Goal: Transaction & Acquisition: Purchase product/service

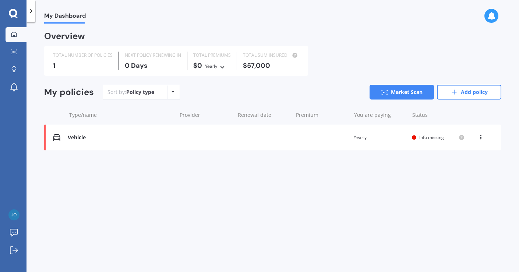
click at [430, 137] on span "Info missing" at bounding box center [432, 137] width 25 height 6
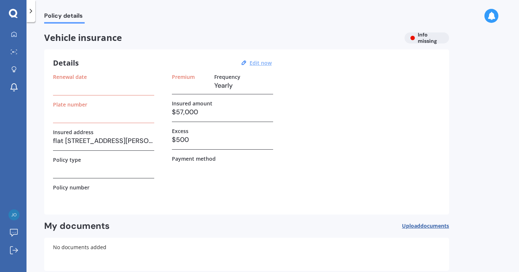
click at [260, 64] on u "Edit now" at bounding box center [261, 62] width 22 height 7
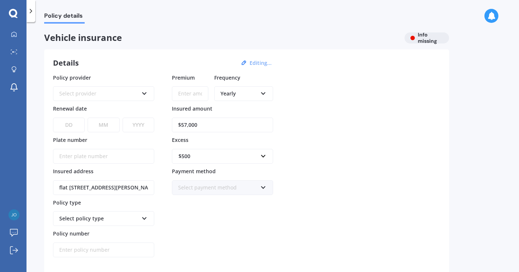
click at [144, 95] on icon at bounding box center [144, 92] width 6 height 5
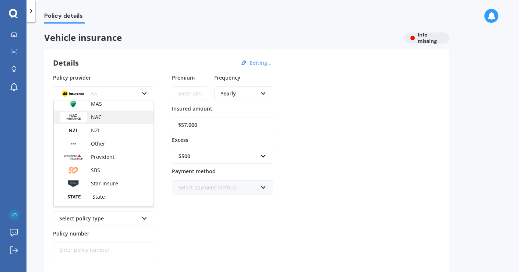
scroll to position [230, 0]
click at [106, 157] on span "Provident" at bounding box center [103, 156] width 24 height 7
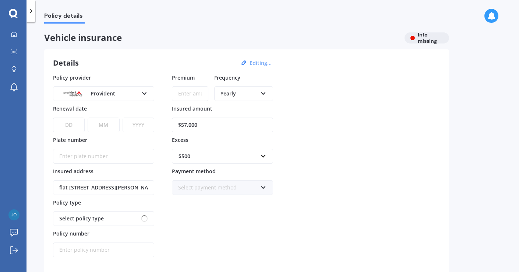
click at [200, 97] on input "Premium" at bounding box center [190, 93] width 36 height 15
click at [14, 38] on div at bounding box center [13, 34] width 11 height 7
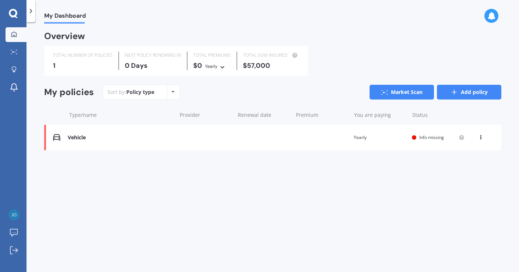
click at [468, 92] on link "Add policy" at bounding box center [469, 92] width 64 height 15
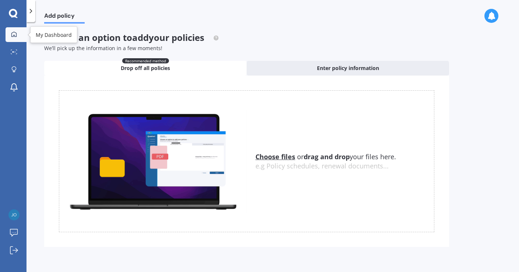
click at [16, 34] on icon at bounding box center [14, 34] width 6 height 6
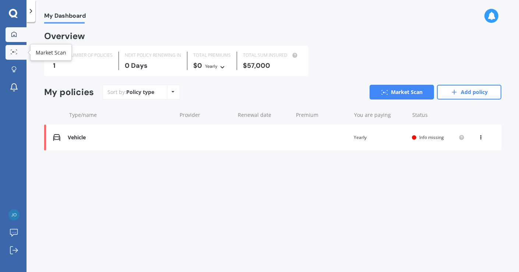
click at [13, 53] on circle at bounding box center [13, 51] width 1 height 1
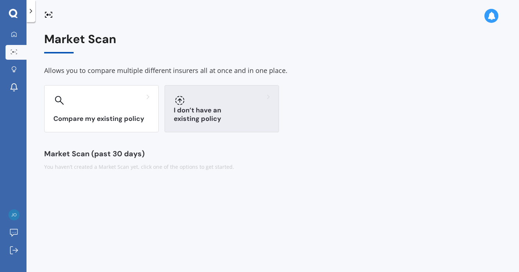
click at [228, 115] on h3 "I don’t have an existing policy" at bounding box center [222, 114] width 96 height 17
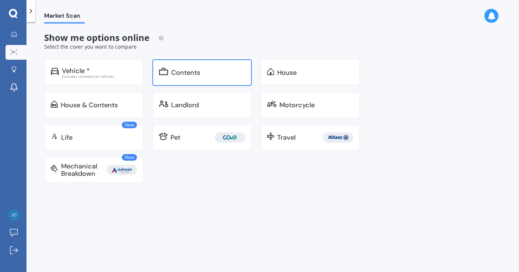
click at [193, 71] on div "Contents" at bounding box center [185, 72] width 29 height 7
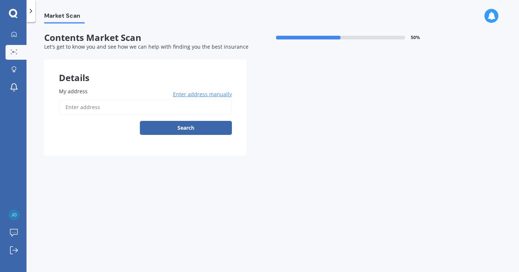
click at [123, 107] on input "My address" at bounding box center [145, 106] width 173 height 15
type input "[STREET_ADDRESS][PERSON_NAME]"
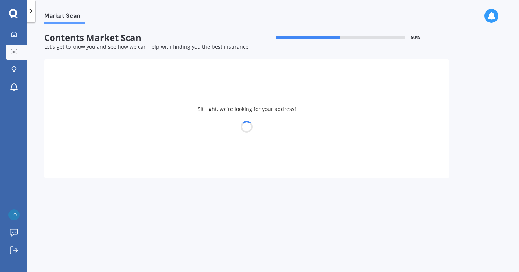
select select "04"
select select "02"
select select "1966"
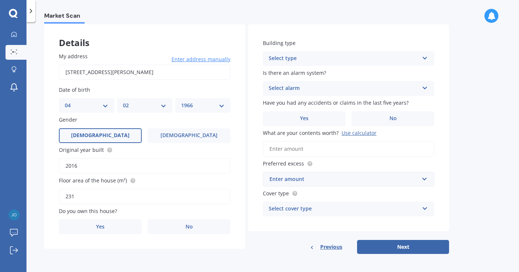
scroll to position [35, 0]
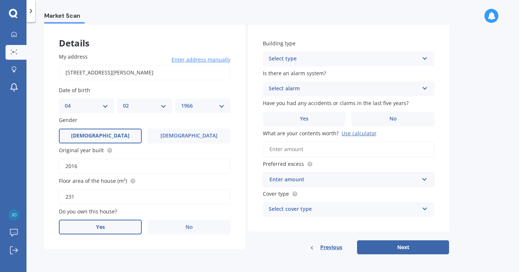
click at [117, 226] on label "Yes" at bounding box center [100, 227] width 83 height 15
click at [0, 0] on input "Yes" at bounding box center [0, 0] width 0 height 0
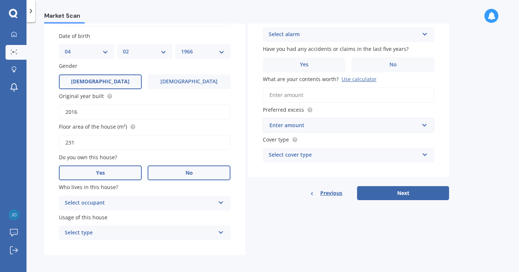
scroll to position [88, 0]
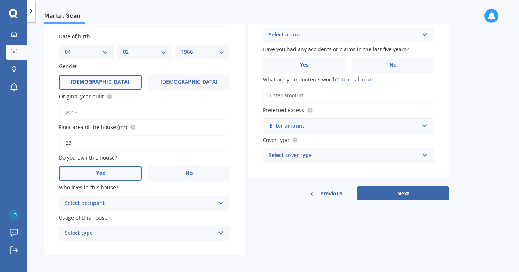
click at [218, 202] on div "Select occupant Owner" at bounding box center [145, 203] width 172 height 15
click at [194, 203] on div "Owner" at bounding box center [140, 203] width 150 height 9
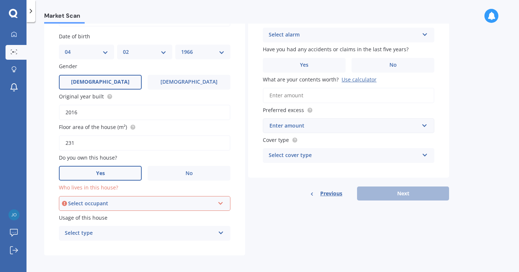
click at [220, 200] on icon at bounding box center [221, 201] width 6 height 5
click at [198, 214] on div "Owner" at bounding box center [145, 217] width 170 height 13
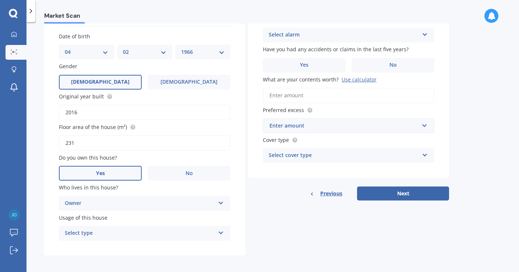
click at [221, 230] on icon at bounding box center [221, 231] width 6 height 5
click at [190, 245] on div "Permanent" at bounding box center [144, 247] width 171 height 13
click at [220, 231] on icon at bounding box center [221, 231] width 6 height 5
click at [81, 245] on span "Permanent" at bounding box center [79, 247] width 28 height 7
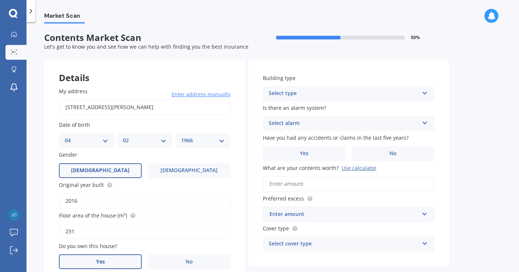
scroll to position [0, 0]
click at [426, 91] on icon at bounding box center [425, 91] width 6 height 5
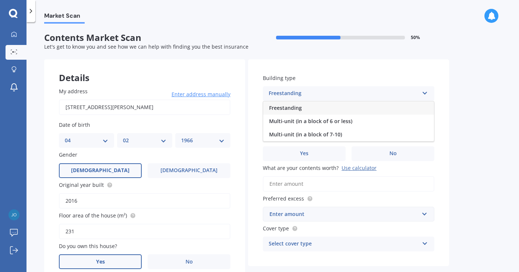
click at [297, 107] on span "Freestanding" at bounding box center [285, 107] width 33 height 7
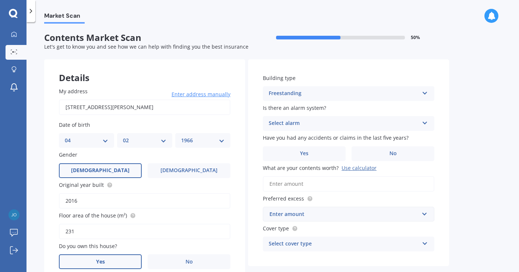
click at [424, 122] on icon at bounding box center [425, 121] width 6 height 5
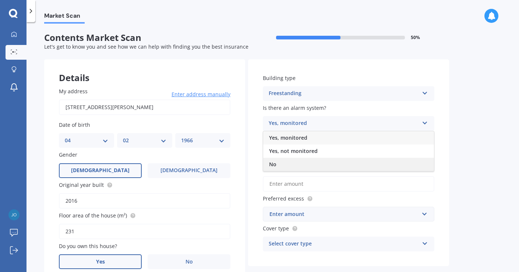
click at [309, 161] on div "No" at bounding box center [348, 164] width 171 height 13
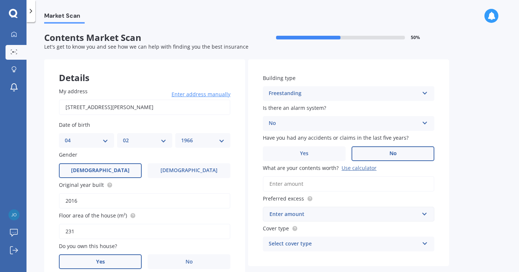
click at [362, 151] on label "No" at bounding box center [393, 153] width 83 height 15
click at [0, 0] on input "No" at bounding box center [0, 0] width 0 height 0
click at [326, 183] on input "What are your contents worth? Use calculator" at bounding box center [349, 183] width 172 height 15
click at [351, 167] on div "Use calculator" at bounding box center [359, 167] width 35 height 7
click at [351, 176] on input "What are your contents worth? Use calculator" at bounding box center [349, 183] width 172 height 15
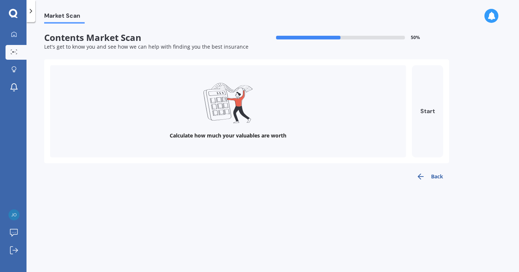
click at [429, 113] on button "Start" at bounding box center [427, 111] width 31 height 92
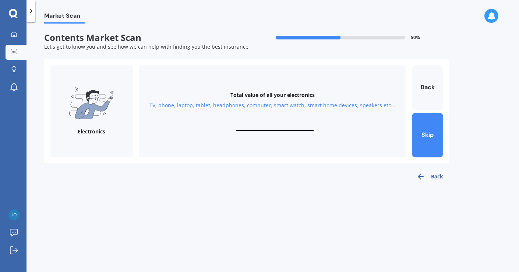
click at [267, 125] on input "text" at bounding box center [275, 127] width 78 height 7
type input "$10,000"
click at [426, 137] on button "Next" at bounding box center [427, 135] width 31 height 45
click at [271, 124] on input "text" at bounding box center [275, 127] width 78 height 7
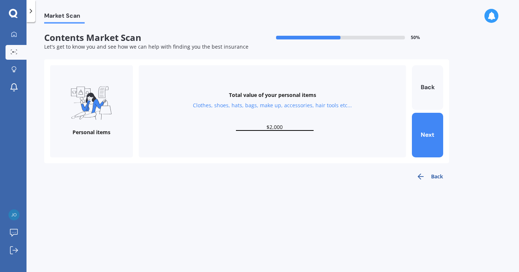
type input "$20,000"
click at [426, 133] on button "Next" at bounding box center [427, 135] width 31 height 45
click at [281, 125] on input "text" at bounding box center [275, 127] width 78 height 7
type input "$3,000"
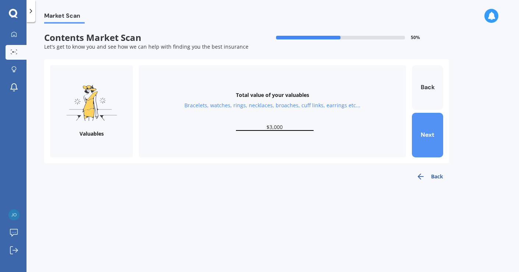
click at [437, 131] on button "Next" at bounding box center [427, 135] width 31 height 45
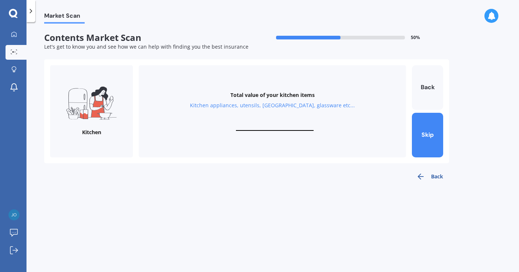
click at [270, 121] on div "Total value of your kitchen items Kitchen appliances, utensils, china, glasswar…" at bounding box center [272, 111] width 267 height 92
click at [273, 126] on input "text" at bounding box center [275, 127] width 78 height 7
type input "$6,000"
click at [426, 138] on button "Next" at bounding box center [427, 135] width 31 height 45
click at [267, 124] on input "text" at bounding box center [275, 127] width 78 height 7
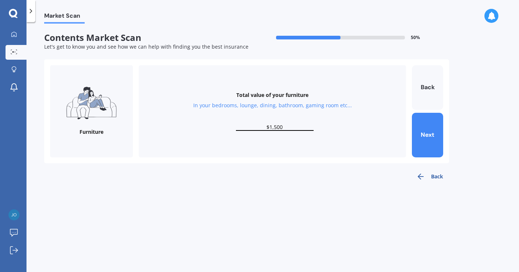
type input "$15,000"
click at [420, 136] on button "Next" at bounding box center [427, 135] width 31 height 45
click at [291, 124] on input "text" at bounding box center [275, 127] width 78 height 7
type input "$10,000"
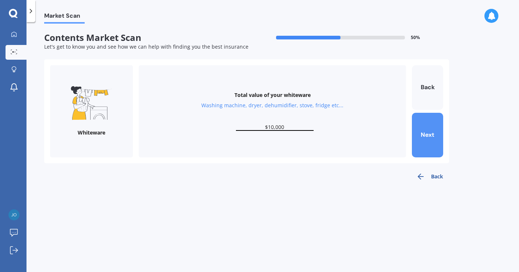
click at [425, 129] on button "Next" at bounding box center [427, 135] width 31 height 45
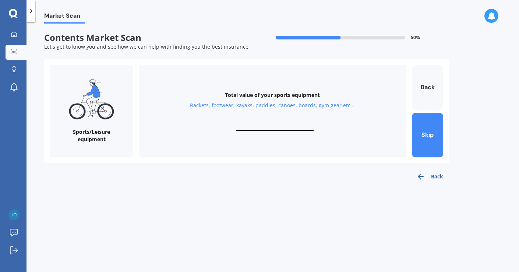
click at [260, 124] on input "text" at bounding box center [275, 127] width 78 height 7
type input "$3"
type input "$5,000"
click at [426, 139] on button "Next" at bounding box center [427, 135] width 31 height 45
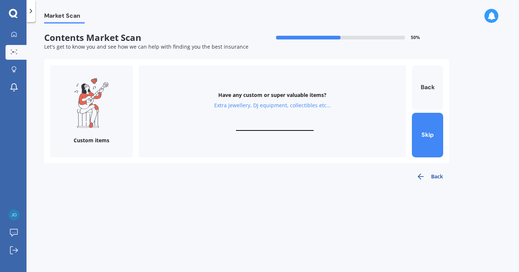
click at [267, 126] on input "text" at bounding box center [275, 127] width 78 height 7
type input "$15,000"
click at [435, 139] on button "Finish" at bounding box center [427, 135] width 31 height 45
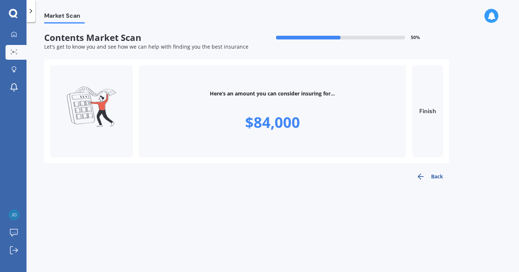
click at [428, 130] on button "Finish" at bounding box center [427, 111] width 31 height 92
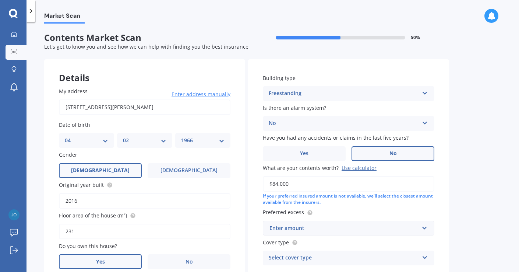
click at [278, 184] on input "$84,000" at bounding box center [349, 183] width 172 height 15
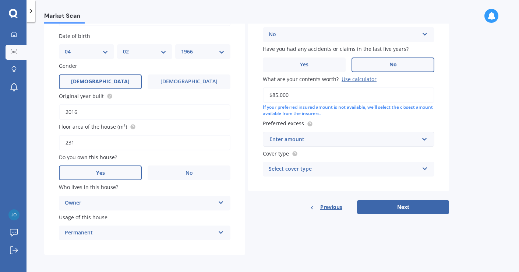
scroll to position [88, 0]
type input "$85,000"
click at [423, 138] on input "text" at bounding box center [346, 140] width 165 height 14
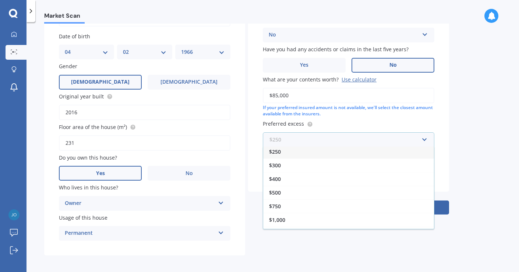
scroll to position [1, 0]
click at [381, 189] on div "$500" at bounding box center [348, 193] width 171 height 14
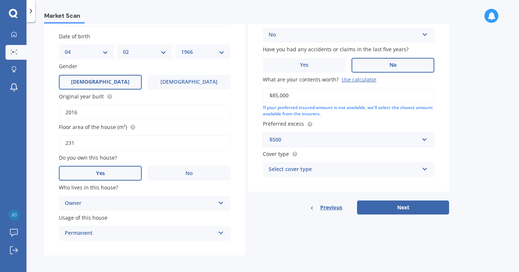
click at [426, 165] on icon at bounding box center [425, 167] width 6 height 5
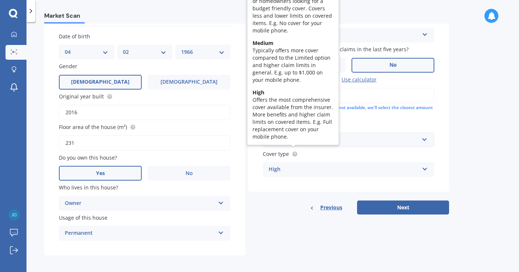
click at [294, 152] on circle at bounding box center [295, 153] width 5 height 5
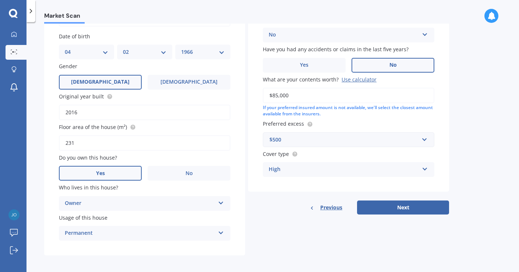
scroll to position [80, 0]
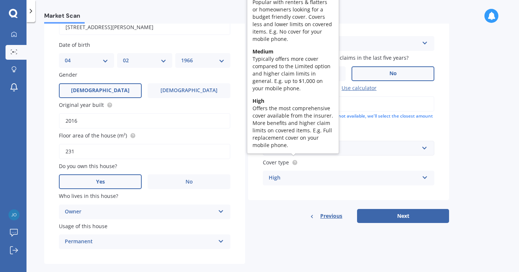
click at [295, 161] on icon at bounding box center [294, 161] width 1 height 1
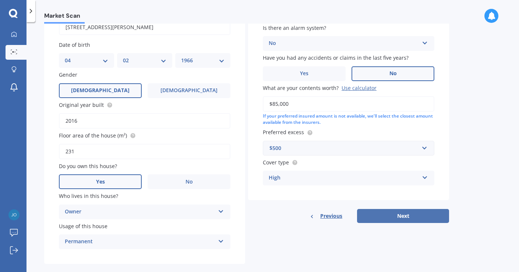
click at [390, 217] on button "Next" at bounding box center [403, 216] width 92 height 14
select select "04"
select select "02"
select select "1966"
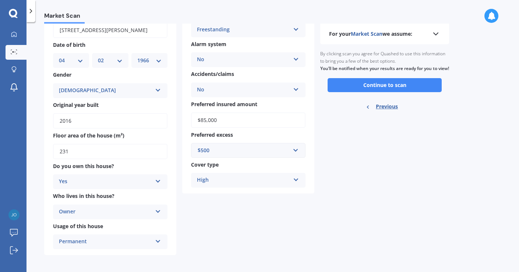
scroll to position [55, 0]
click at [377, 92] on button "Continue to scan" at bounding box center [385, 85] width 114 height 14
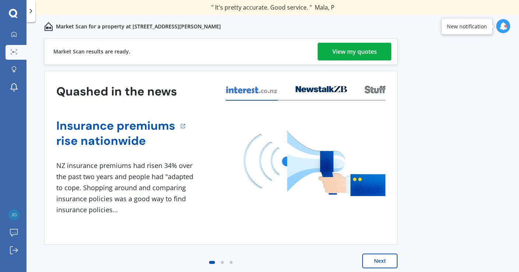
click at [354, 50] on div "View my quotes" at bounding box center [355, 52] width 45 height 18
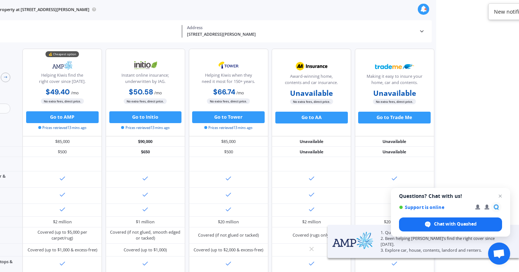
scroll to position [0, 95]
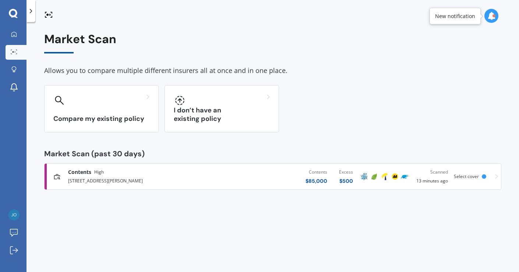
click at [443, 16] on div "New notification" at bounding box center [455, 16] width 40 height 7
click at [493, 15] on icon at bounding box center [492, 16] width 8 height 8
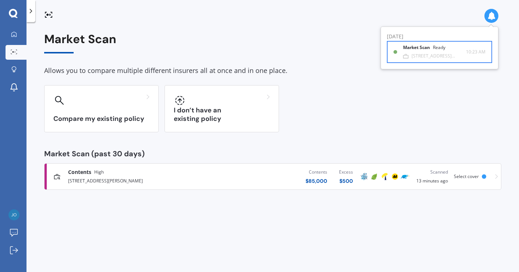
click at [438, 54] on div "[STREET_ADDRESS][PERSON_NAME]" at bounding box center [439, 55] width 55 height 5
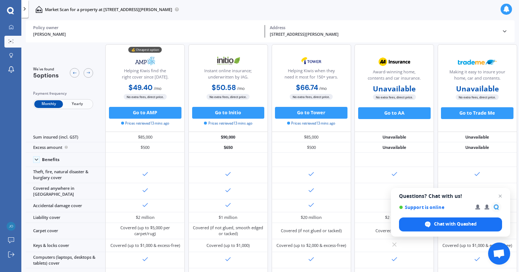
scroll to position [3, 0]
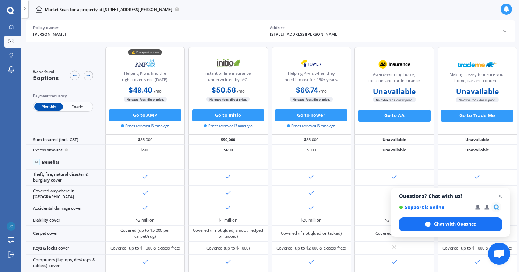
click at [83, 106] on span "Yearly" at bounding box center [77, 107] width 29 height 8
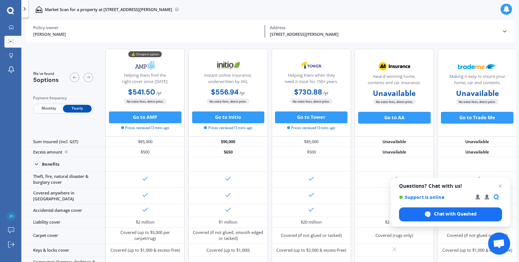
scroll to position [0, 1]
click at [499, 186] on span "Open chat" at bounding box center [500, 185] width 9 height 9
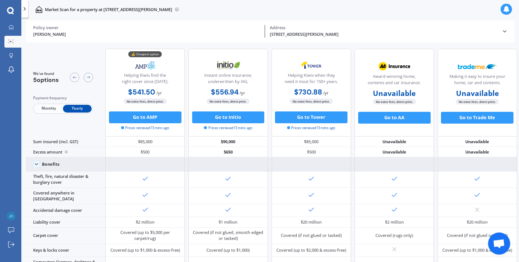
scroll to position [0, 0]
